Goal: Task Accomplishment & Management: Use online tool/utility

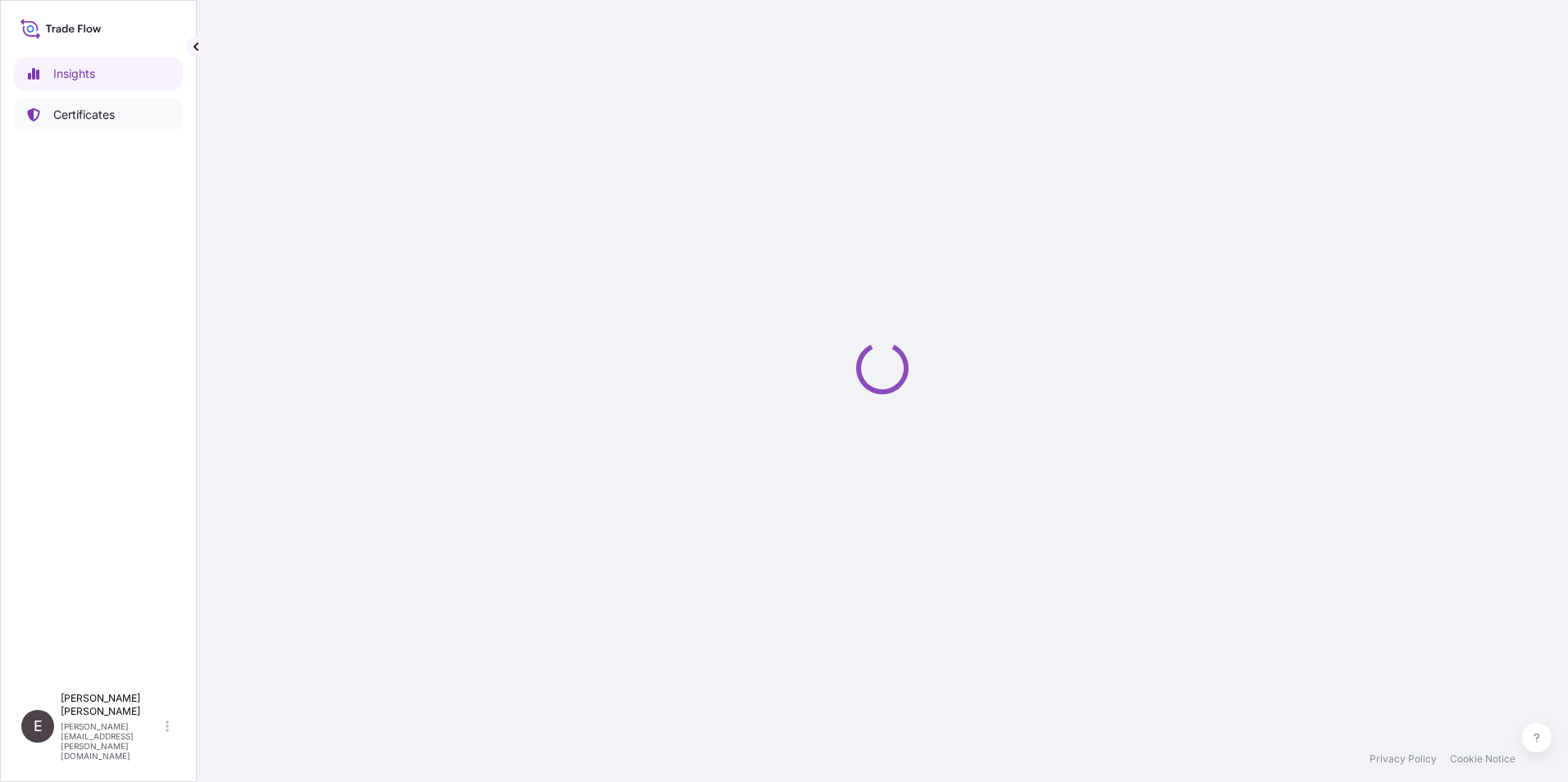
click at [103, 108] on p "Certificates" at bounding box center [84, 115] width 62 height 16
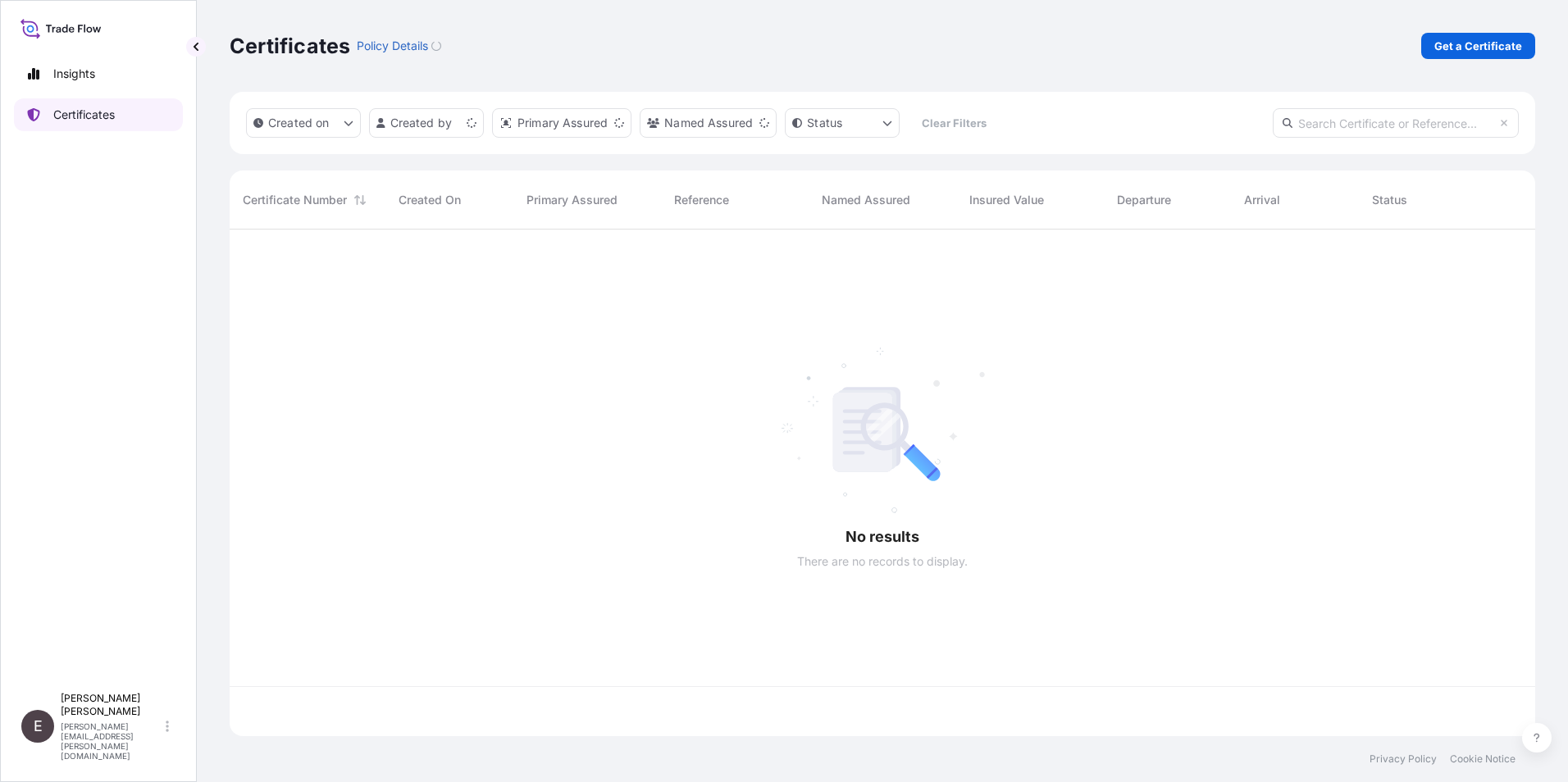
scroll to position [503, 1293]
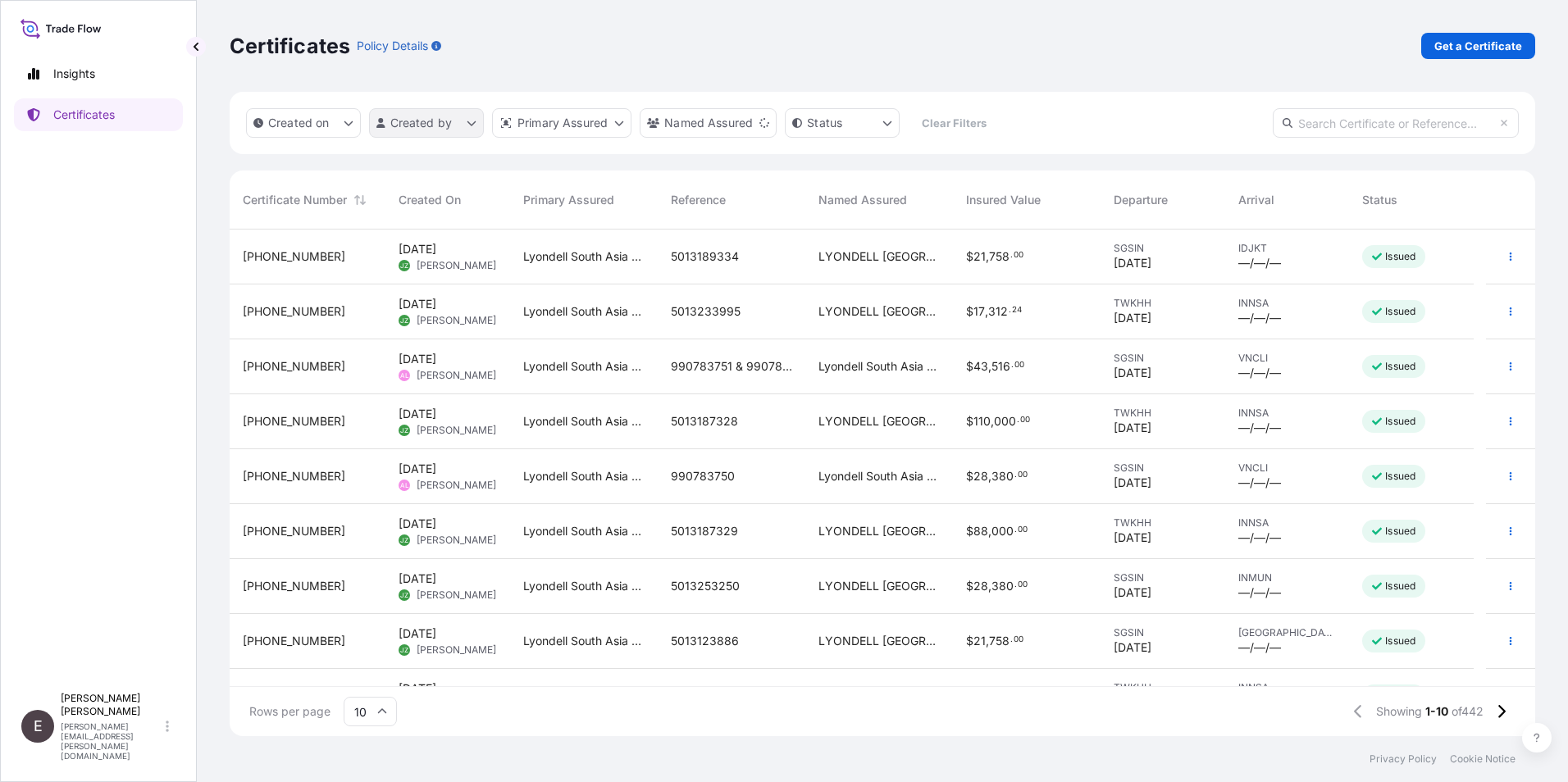
click at [406, 118] on html "Insights Certificates E [PERSON_NAME] [PERSON_NAME][EMAIL_ADDRESS][PERSON_NAME]…" at bounding box center [784, 391] width 1568 height 782
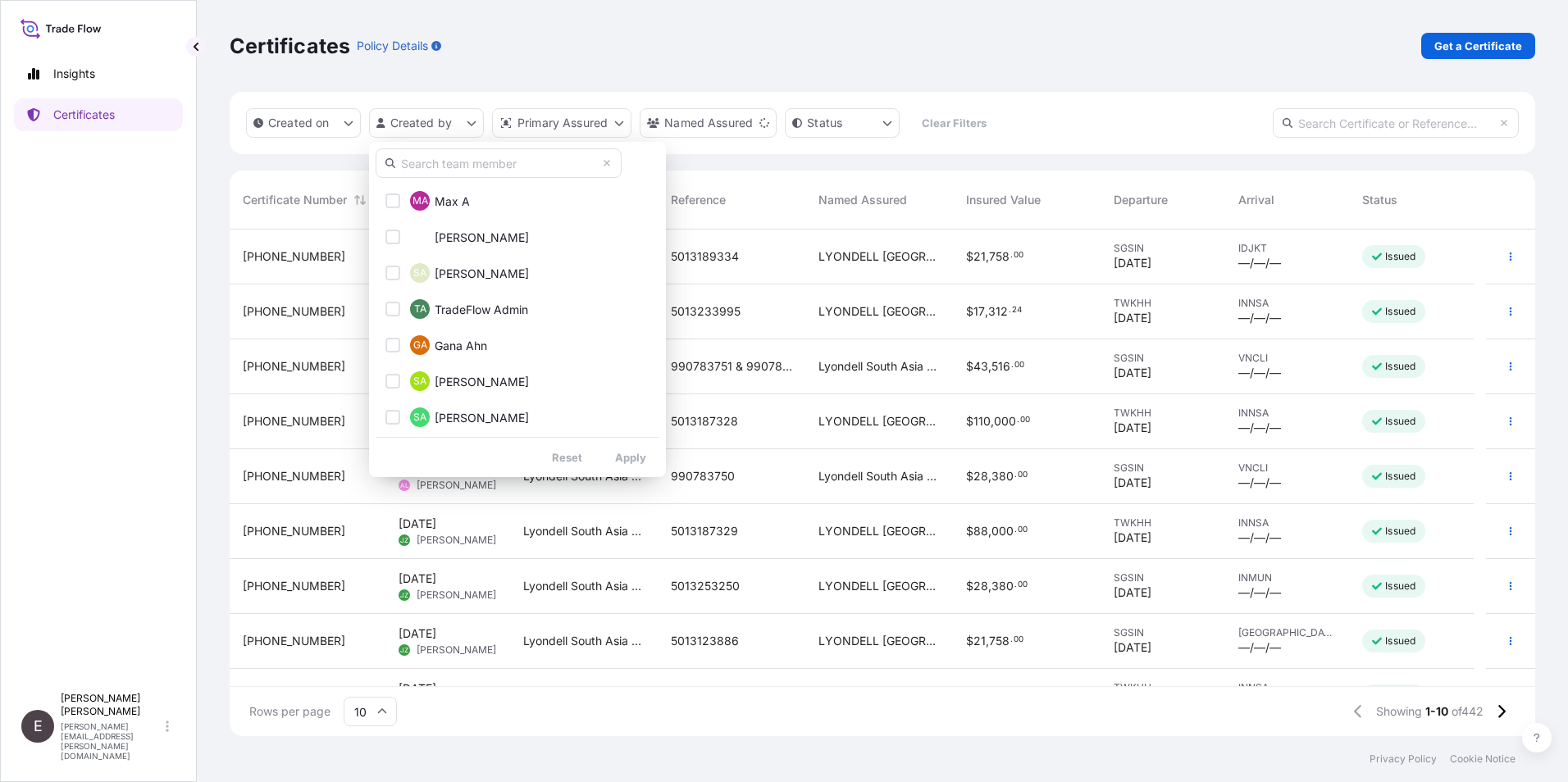
click at [449, 173] on input "text" at bounding box center [498, 163] width 246 height 30
type input "[PERSON_NAME]"
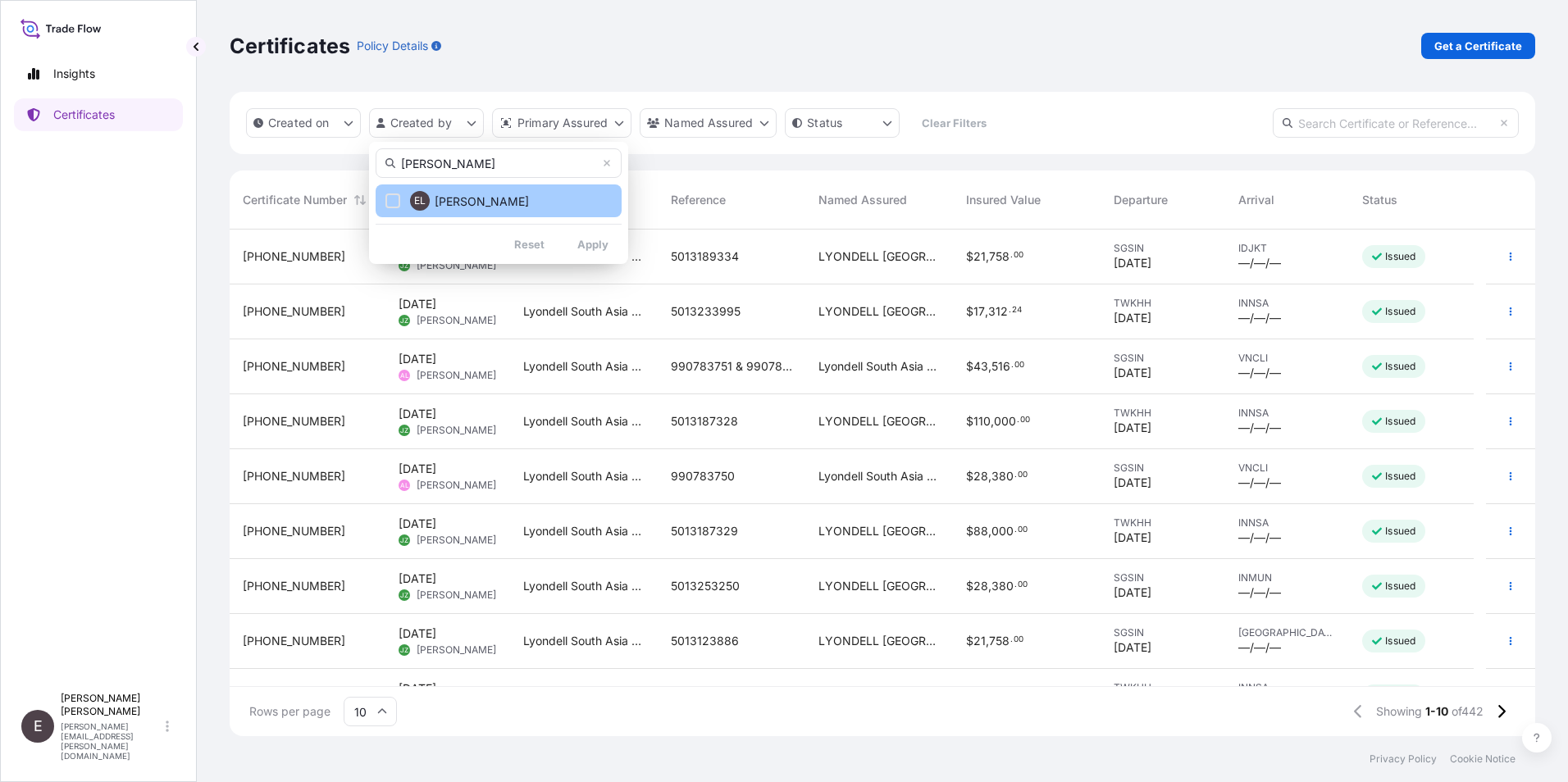
click at [473, 210] on button "EL [PERSON_NAME]" at bounding box center [498, 201] width 246 height 33
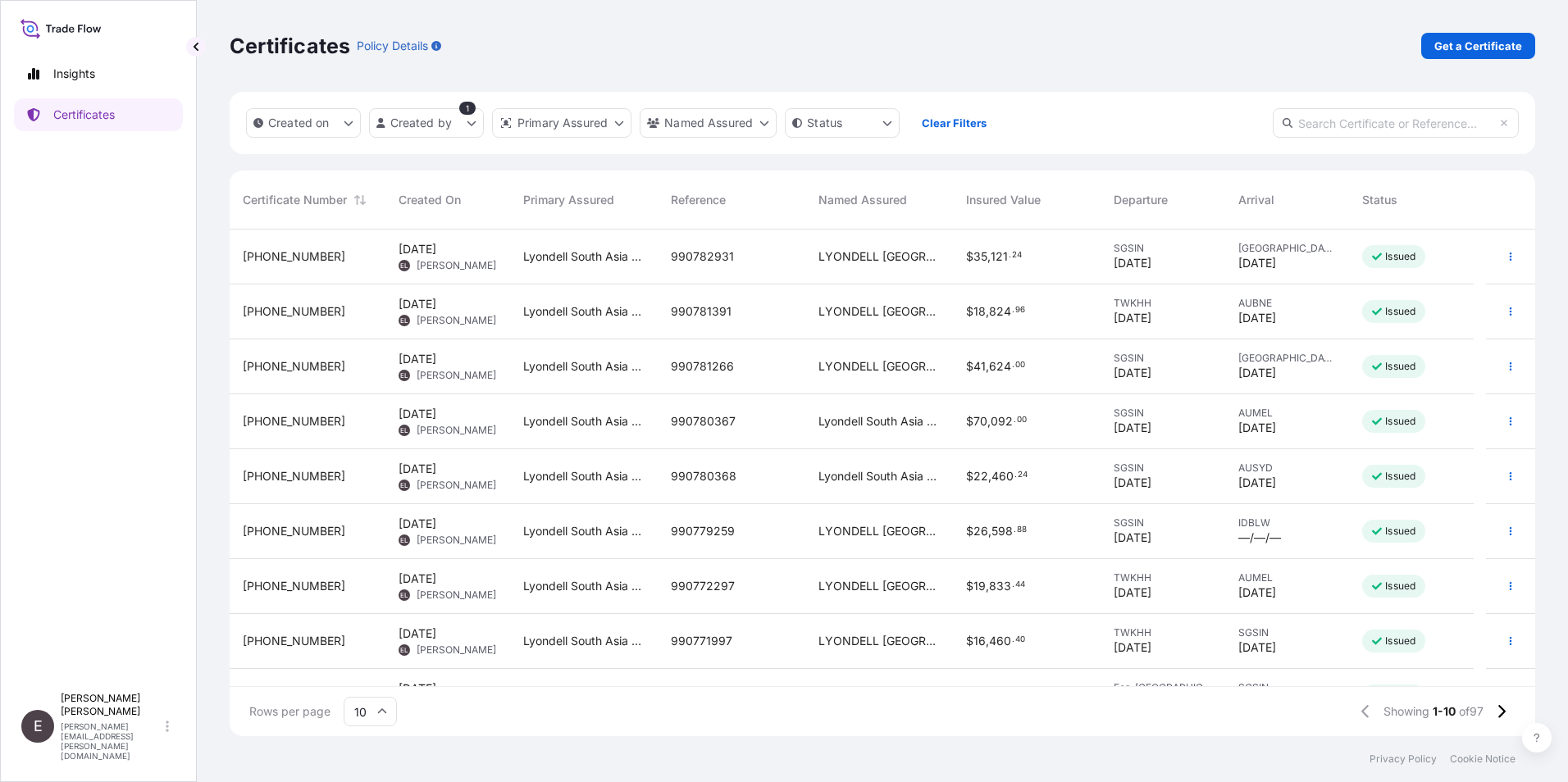
click at [359, 709] on input "10" at bounding box center [369, 712] width 53 height 30
click at [369, 670] on div "50" at bounding box center [370, 666] width 41 height 31
